Goal: Information Seeking & Learning: Learn about a topic

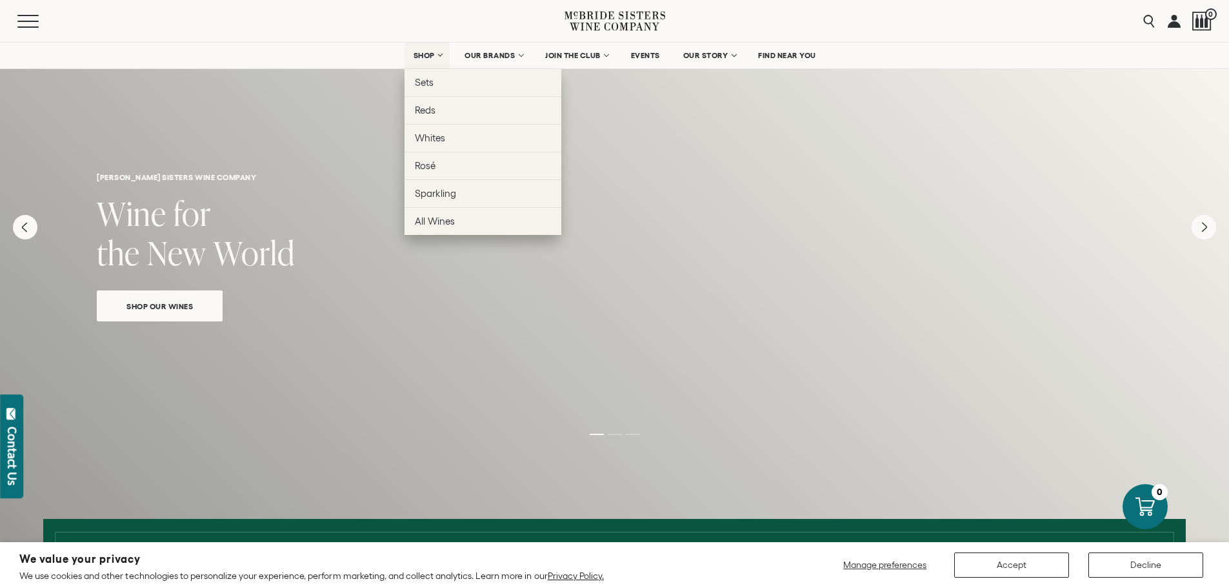
click at [435, 55] on link "SHOP" at bounding box center [426, 56] width 45 height 26
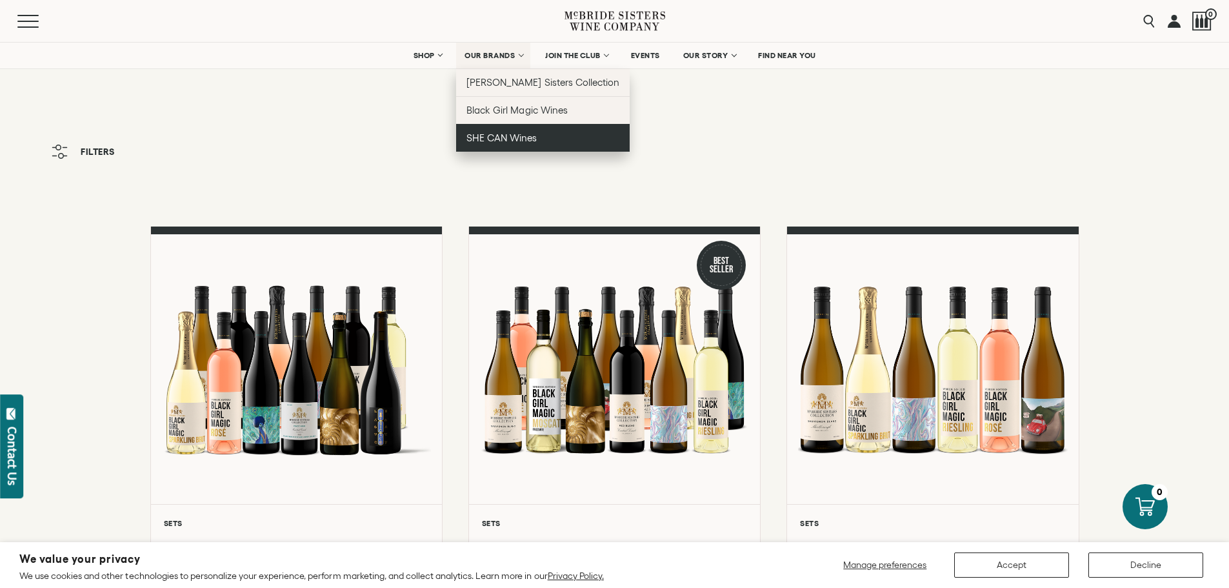
click at [509, 142] on span "SHE CAN Wines" at bounding box center [501, 137] width 70 height 11
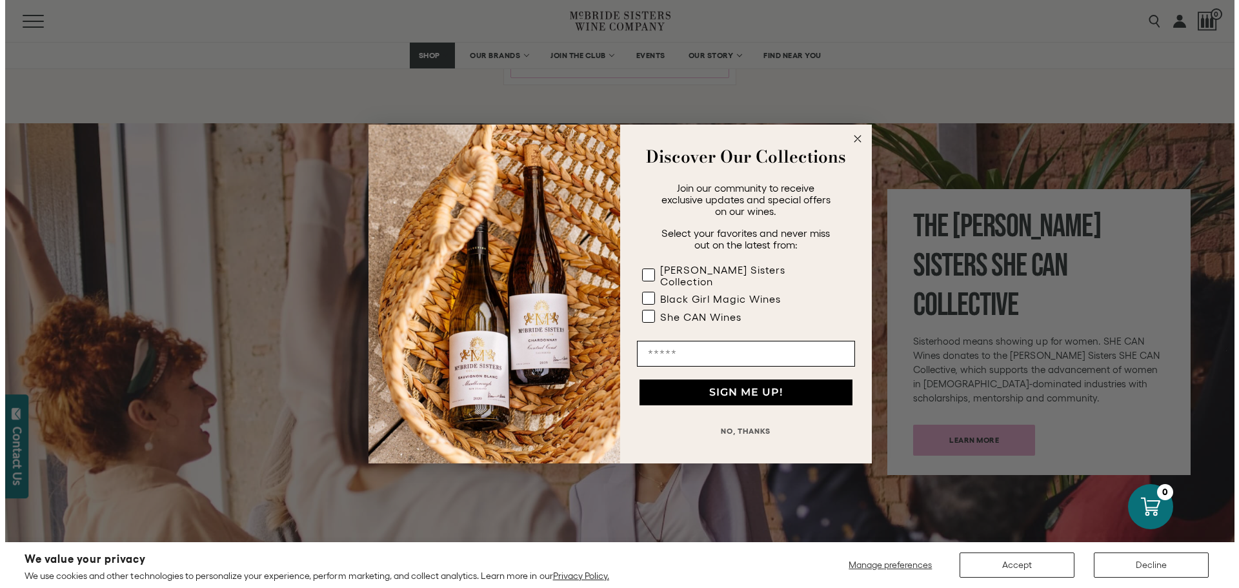
scroll to position [1871, 0]
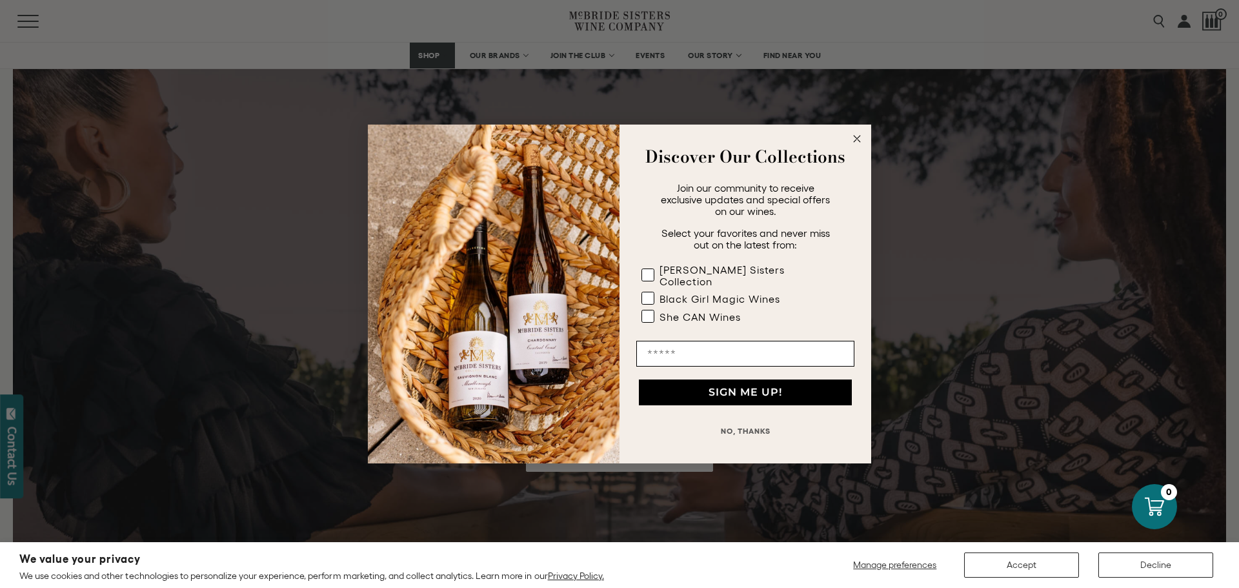
click at [854, 146] on circle "Close dialog" at bounding box center [857, 139] width 15 height 15
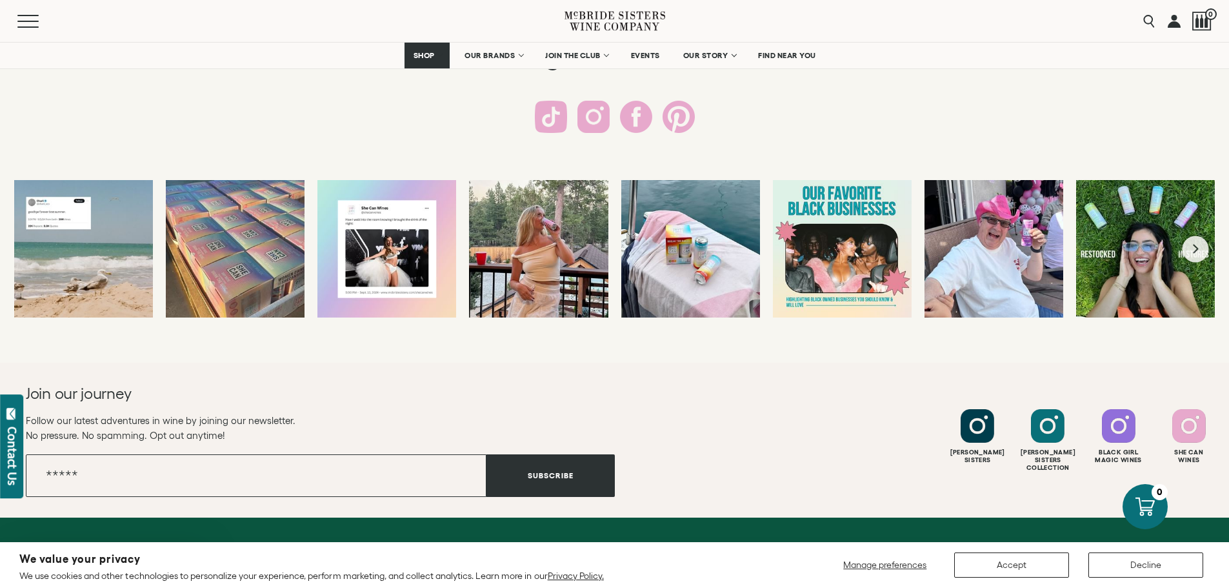
scroll to position [2516, 0]
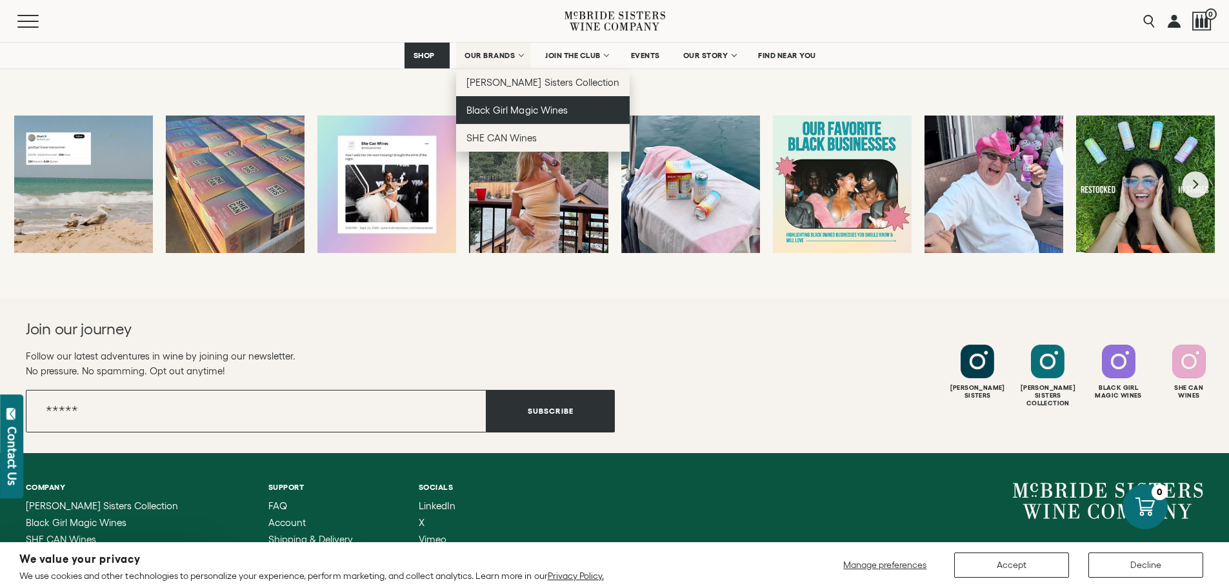
click at [503, 110] on span "Black Girl Magic Wines" at bounding box center [516, 110] width 101 height 11
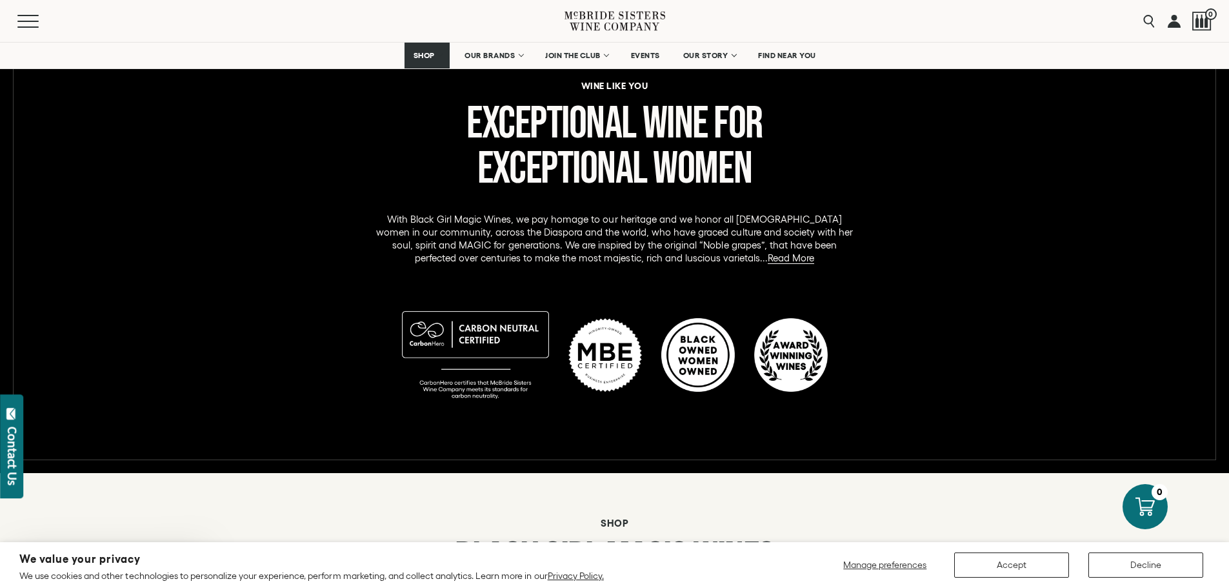
scroll to position [1097, 0]
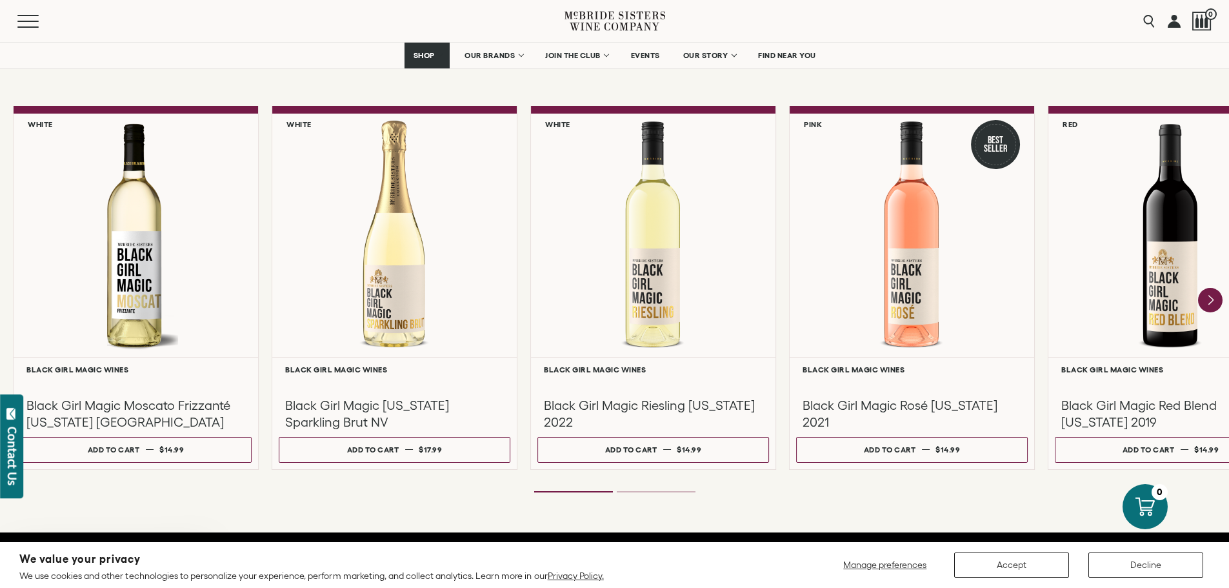
click at [648, 492] on ol at bounding box center [615, 491] width 516 height 5
click at [591, 491] on li "Page dot 1" at bounding box center [573, 491] width 79 height 1
click at [648, 492] on li "Page dot 2" at bounding box center [656, 491] width 79 height 1
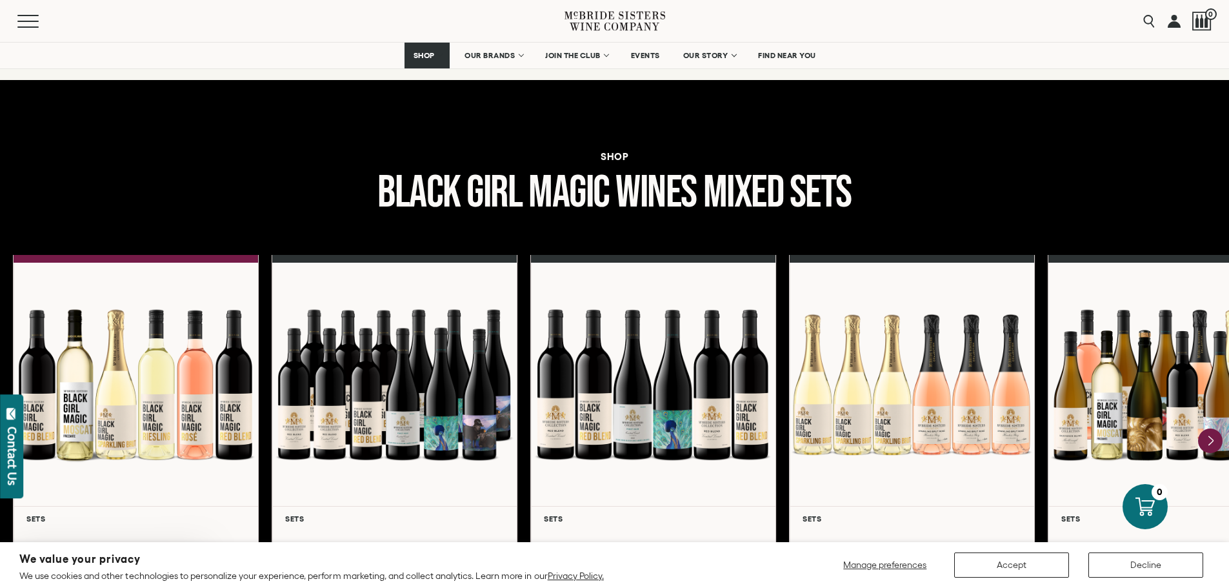
scroll to position [1548, 0]
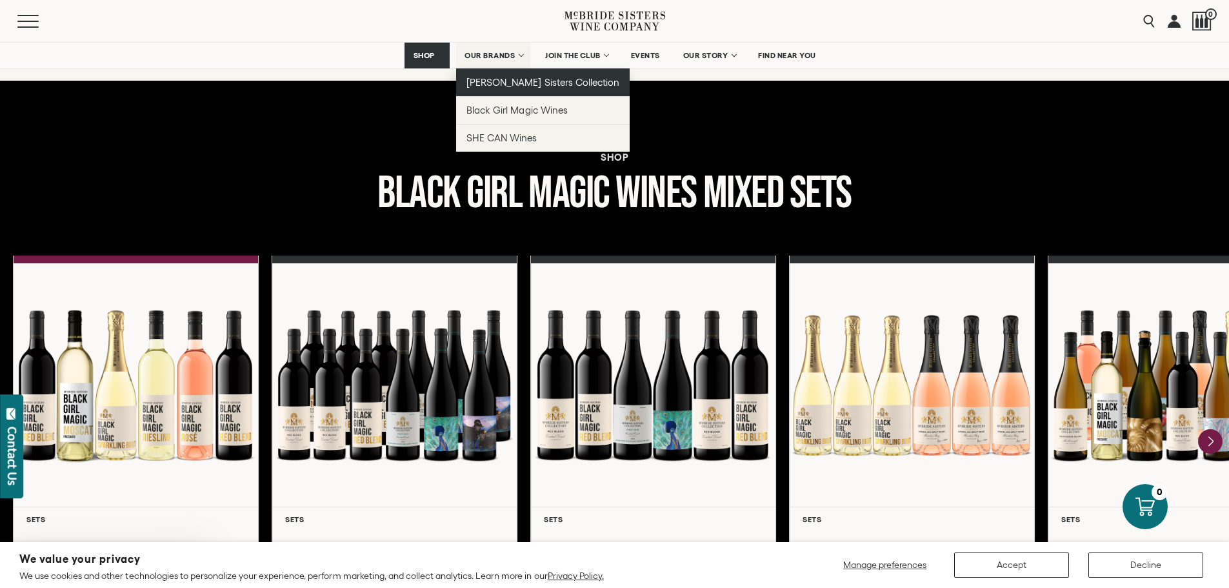
click at [501, 88] on link "[PERSON_NAME] Sisters Collection" at bounding box center [543, 82] width 174 height 28
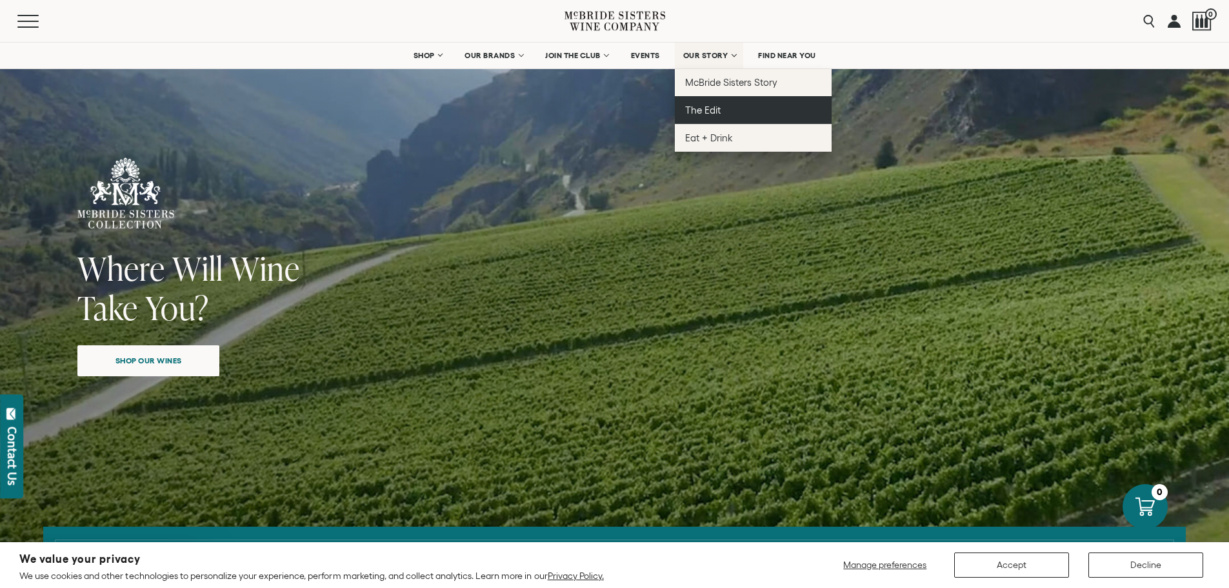
click at [704, 111] on span "The Edit" at bounding box center [702, 110] width 35 height 11
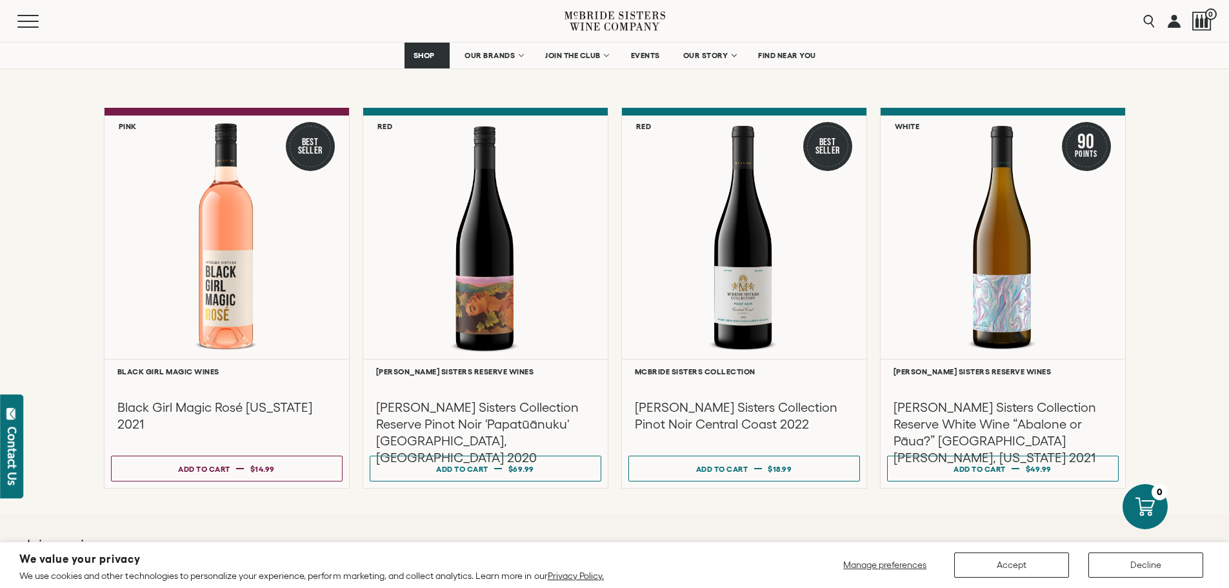
scroll to position [4967, 0]
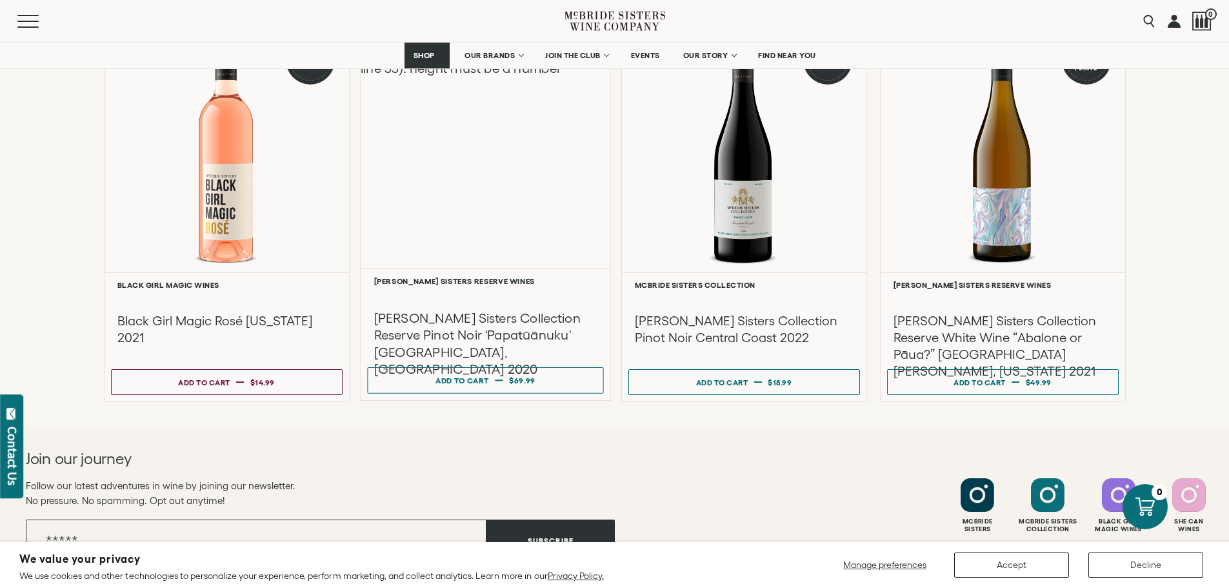
click at [411, 326] on h3 "[PERSON_NAME] Sisters Collection Reserve Pinot Noir 'Papatūānuku' [GEOGRAPHIC_D…" at bounding box center [484, 343] width 223 height 68
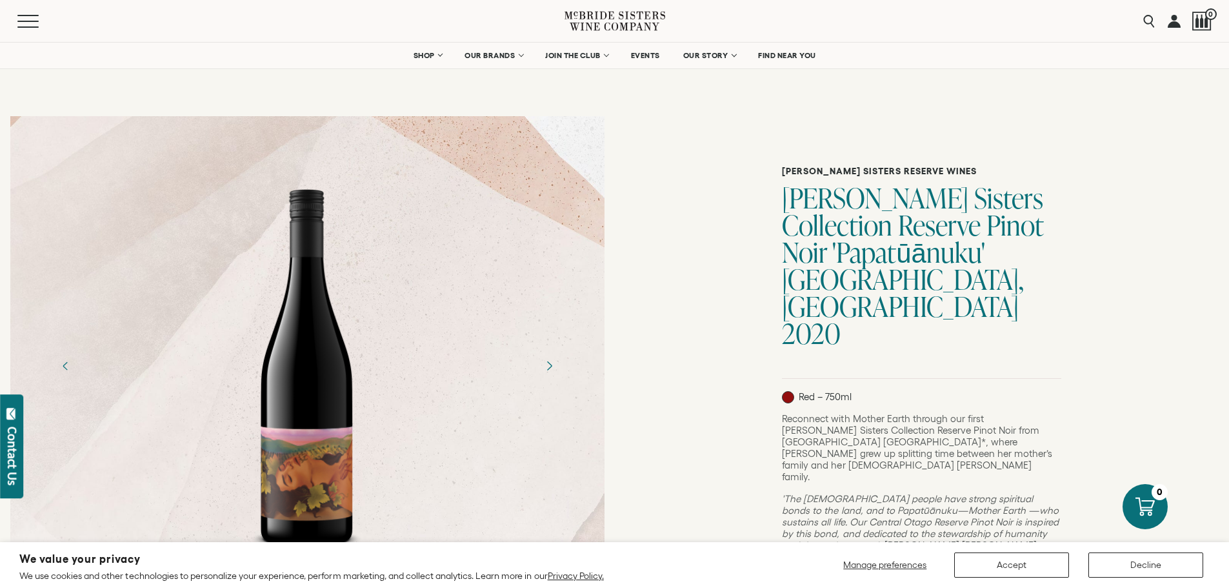
click at [555, 370] on icon "Next" at bounding box center [548, 365] width 23 height 23
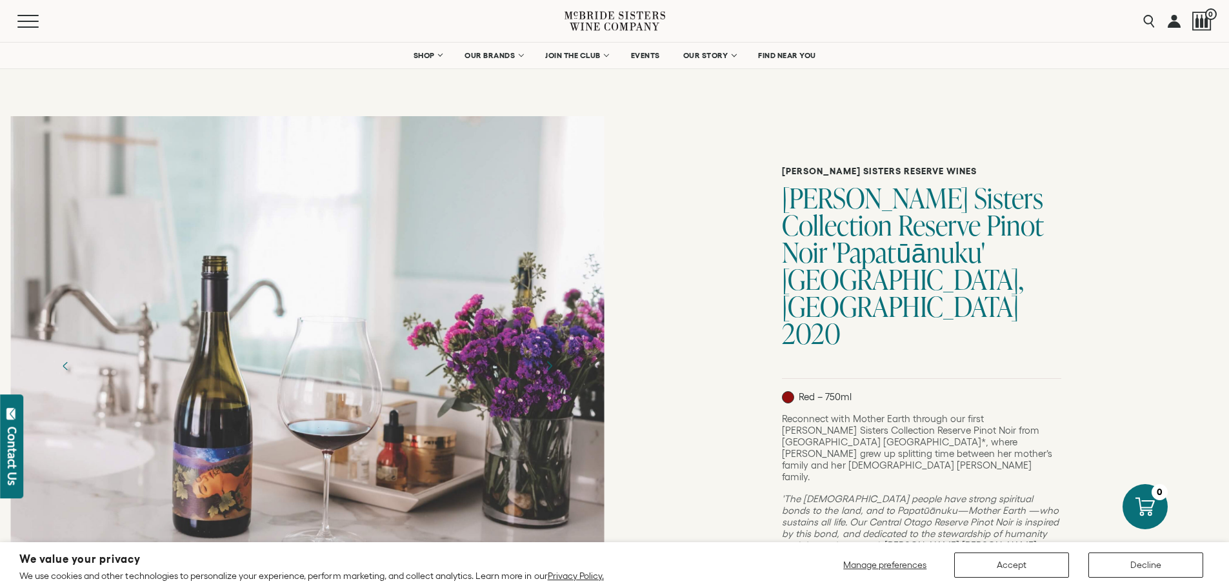
click at [555, 370] on icon "Next" at bounding box center [548, 365] width 23 height 23
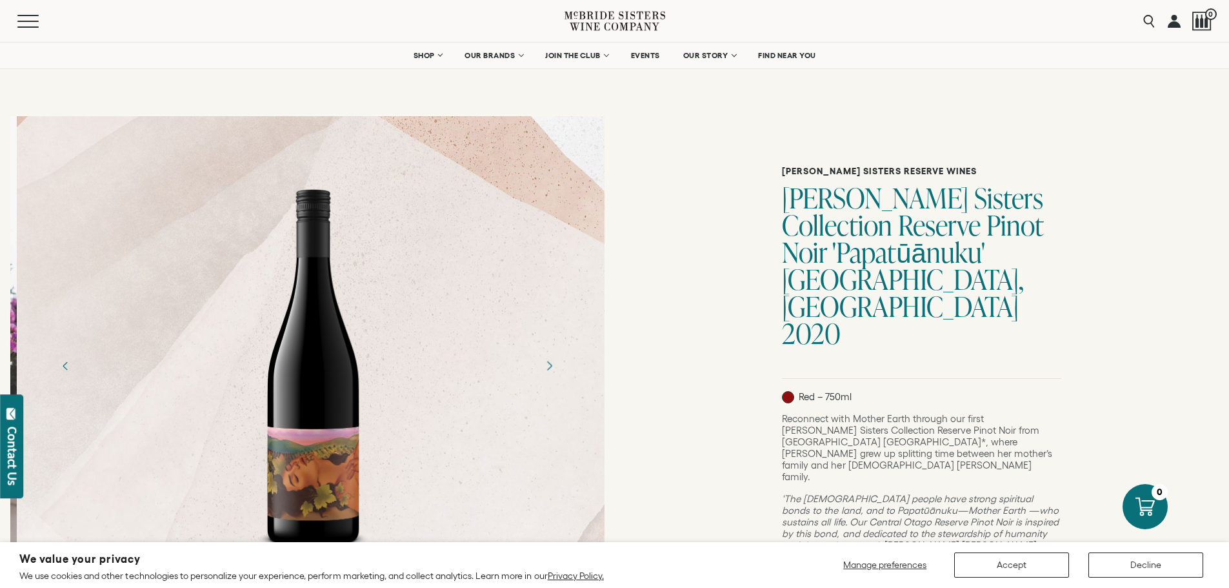
click at [555, 370] on icon "Next" at bounding box center [548, 365] width 23 height 23
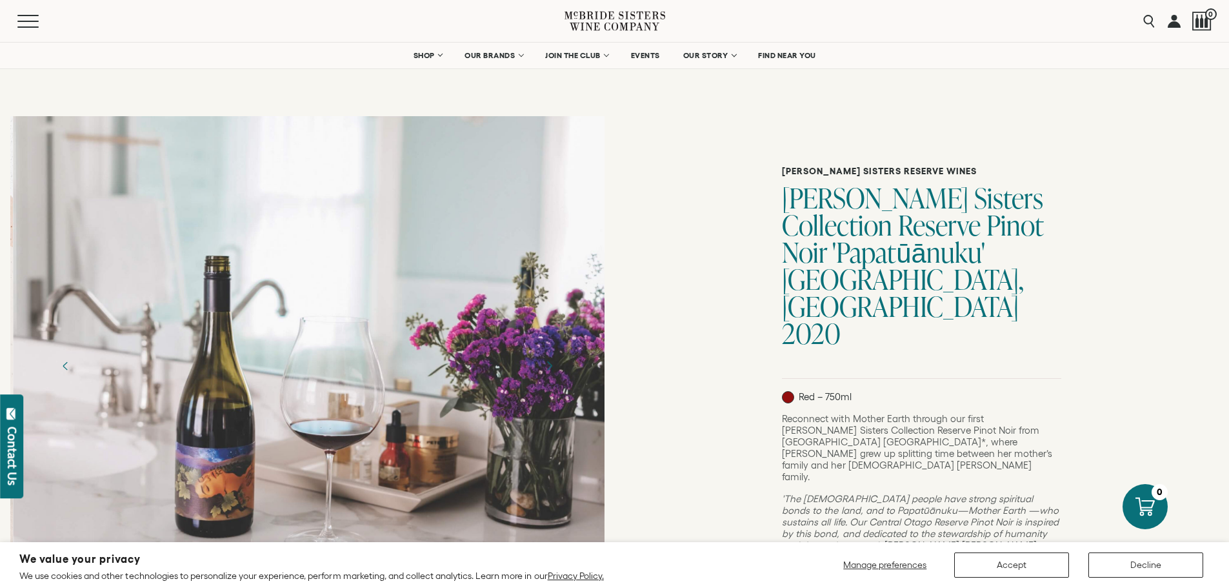
click at [555, 370] on icon "Next" at bounding box center [548, 365] width 23 height 23
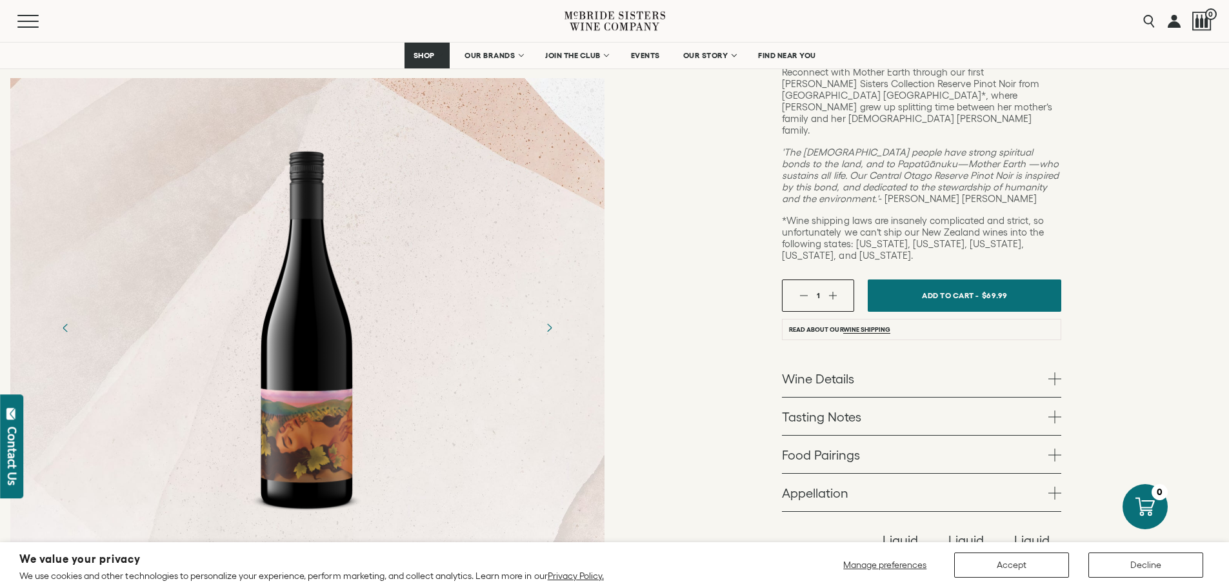
scroll to position [387, 0]
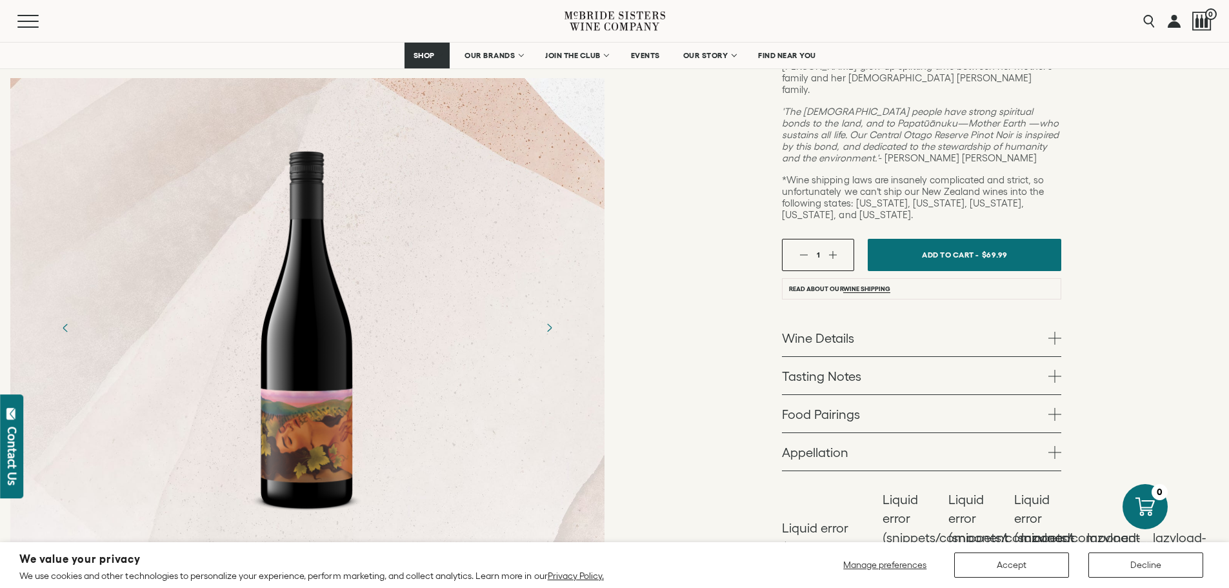
click at [848, 319] on link "Wine Details" at bounding box center [921, 337] width 279 height 37
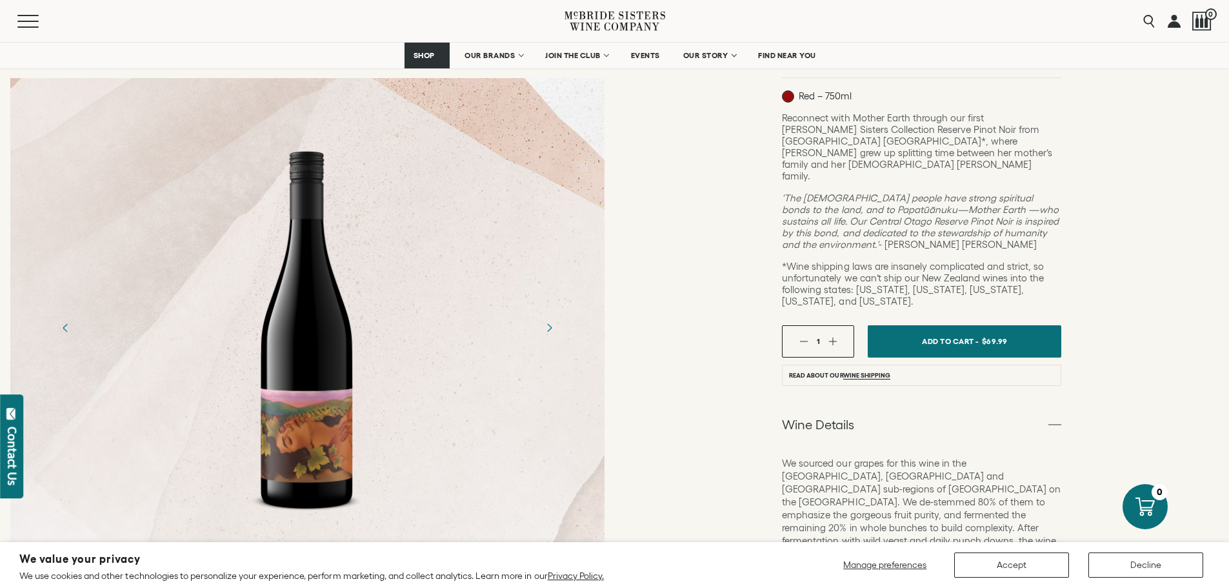
scroll to position [0, 0]
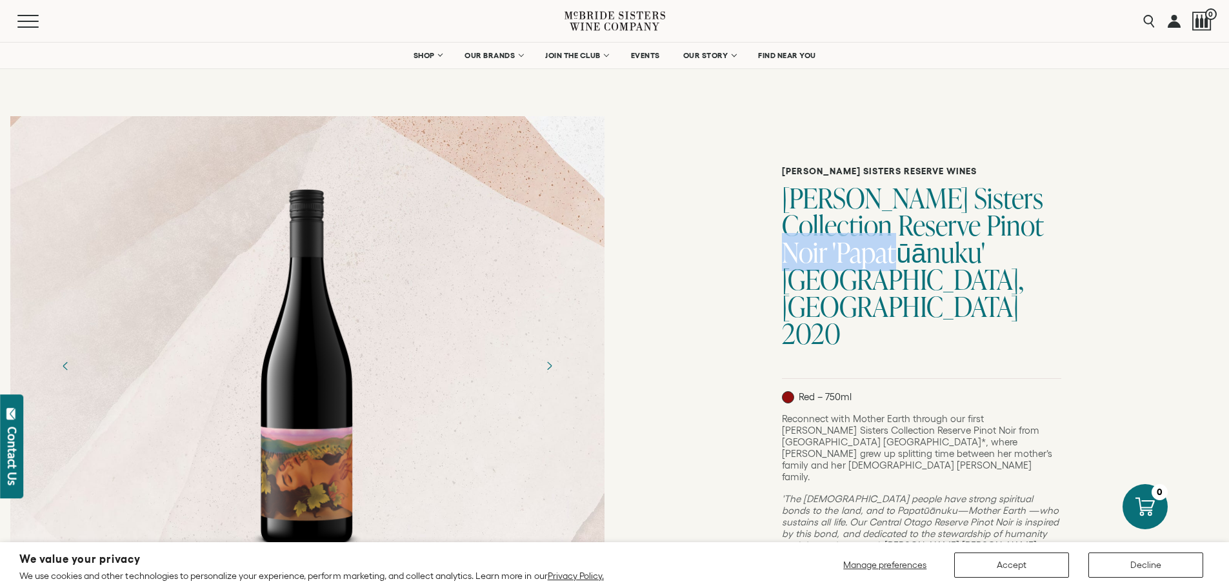
drag, startPoint x: 929, startPoint y: 256, endPoint x: 792, endPoint y: 258, distance: 136.8
click at [792, 258] on h1 "[PERSON_NAME] Sisters Collection Reserve Pinot Noir 'Papatūānuku' [GEOGRAPHIC_D…" at bounding box center [921, 265] width 279 height 163
copy h1 "Papatūānuku"
click at [552, 375] on icon "Next" at bounding box center [548, 365] width 23 height 23
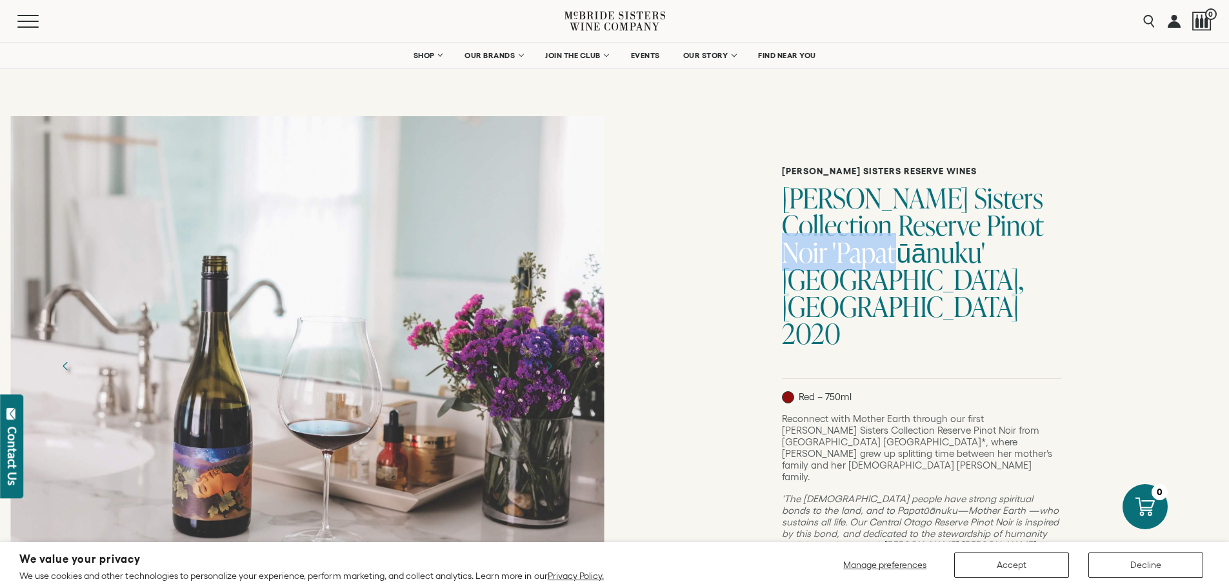
click at [551, 374] on icon "Next" at bounding box center [548, 365] width 23 height 23
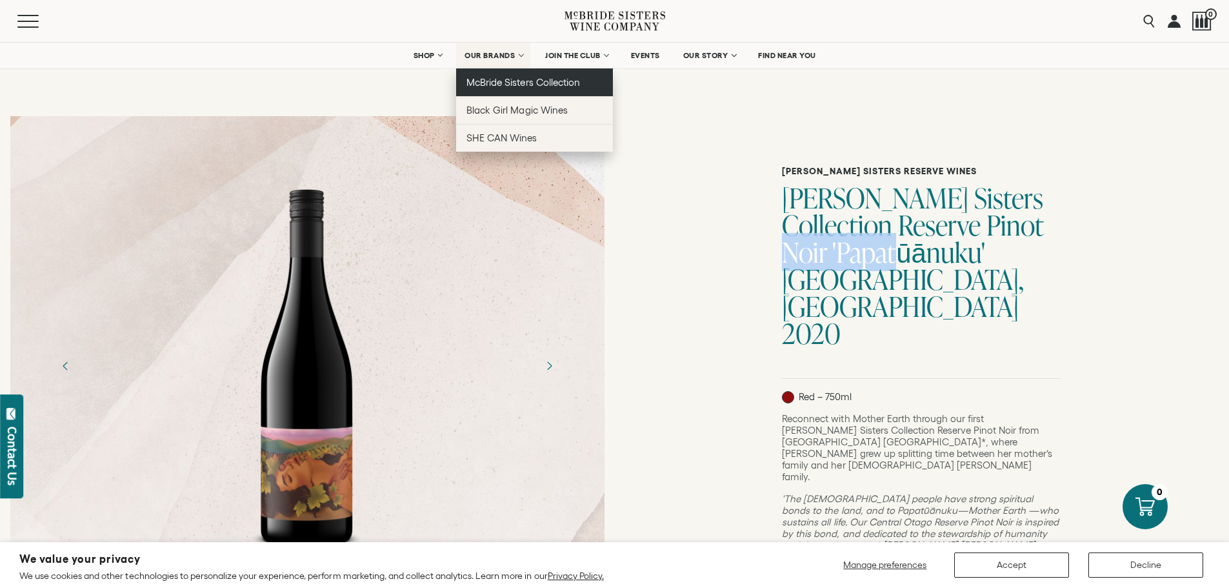
click at [499, 80] on span "McBride Sisters Collection" at bounding box center [523, 82] width 114 height 11
